Goal: Task Accomplishment & Management: Complete application form

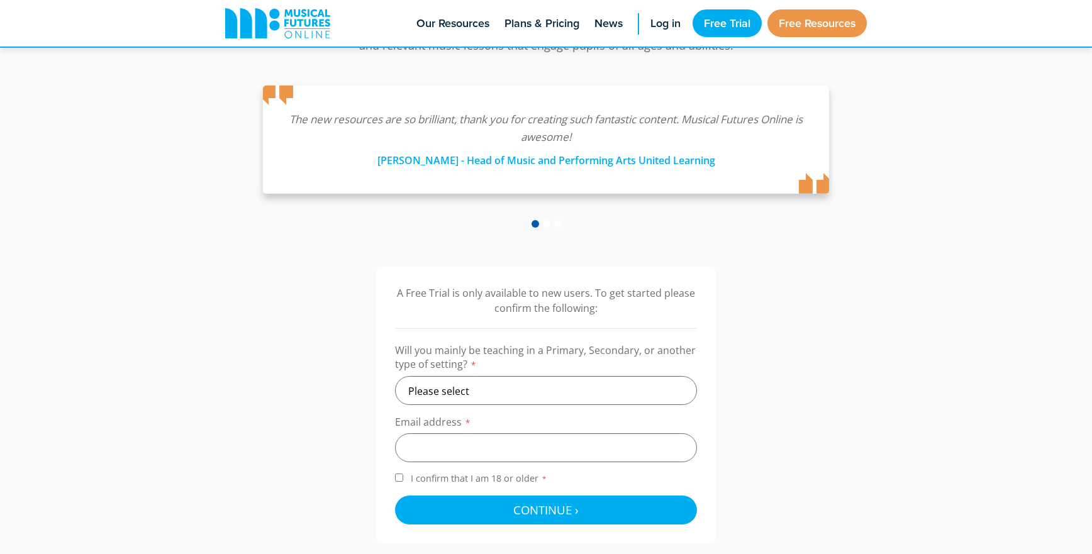
scroll to position [372, 0]
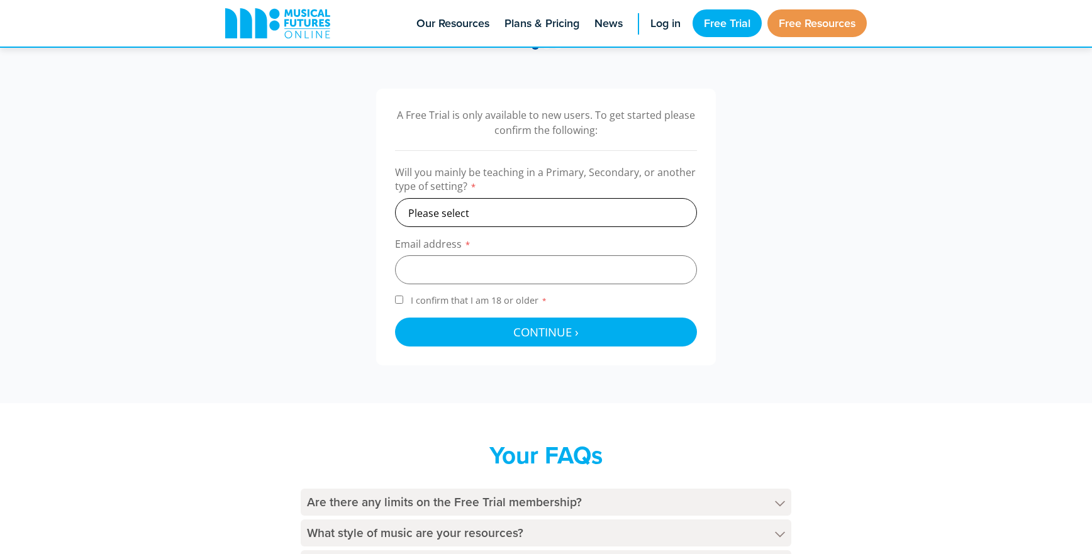
click at [618, 216] on select "Please select Primary Secondary Other" at bounding box center [546, 212] width 302 height 29
click at [456, 213] on select "Please select Primary Secondary Other" at bounding box center [546, 212] width 302 height 29
select select "secondary"
click at [395, 198] on select "Please select Primary Secondary Other" at bounding box center [546, 212] width 302 height 29
click at [450, 260] on input "email" at bounding box center [546, 269] width 302 height 29
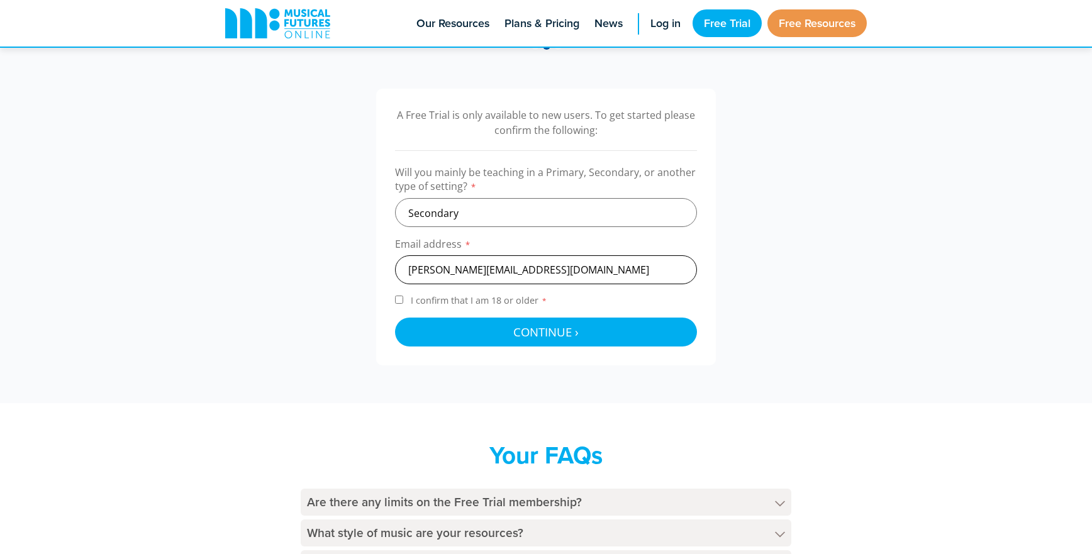
type input "[PERSON_NAME][EMAIL_ADDRESS][DOMAIN_NAME]"
click at [397, 304] on input "I confirm that I am 18 or older *" at bounding box center [399, 300] width 8 height 8
checkbox input "true"
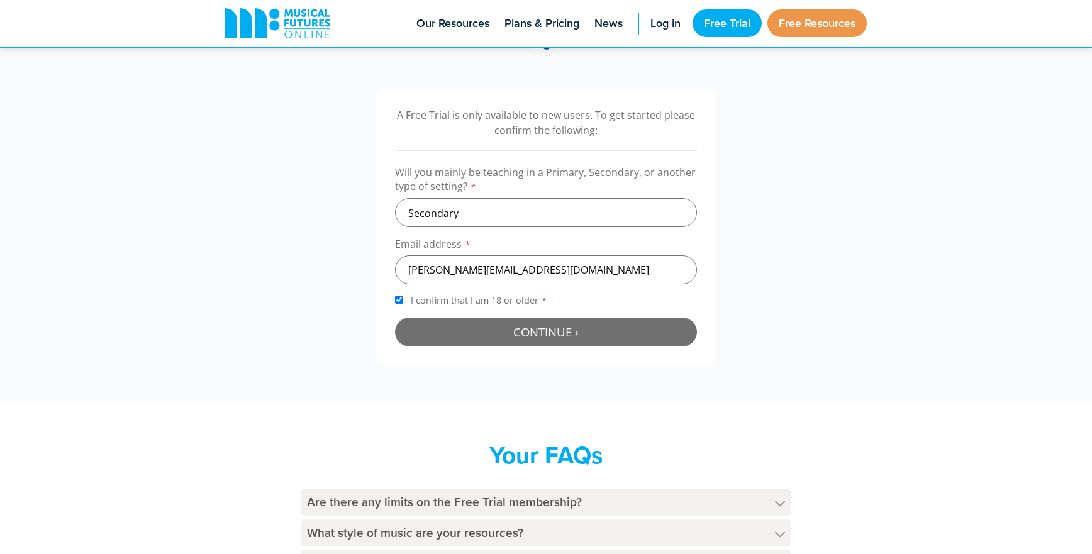
click at [448, 326] on button "Continue › Checking your details..." at bounding box center [546, 332] width 302 height 29
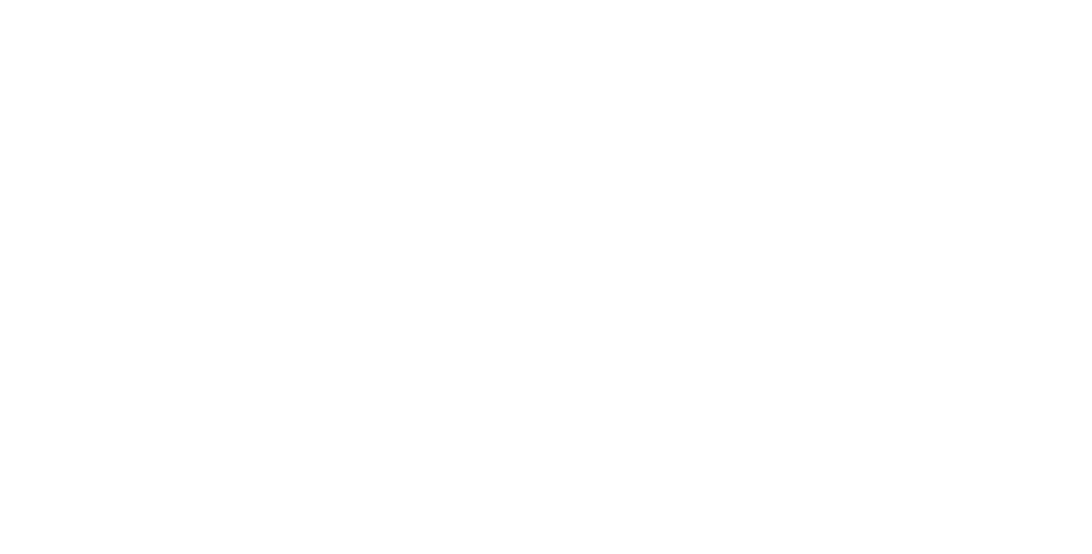
scroll to position [411, 0]
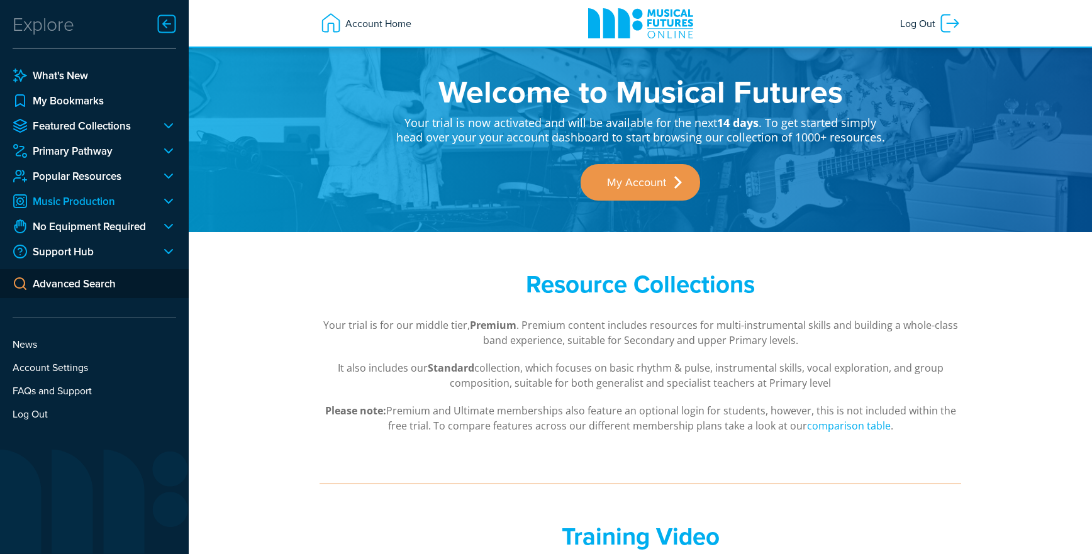
click at [103, 206] on link "Music Production" at bounding box center [82, 201] width 138 height 15
